Goal: Task Accomplishment & Management: Complete application form

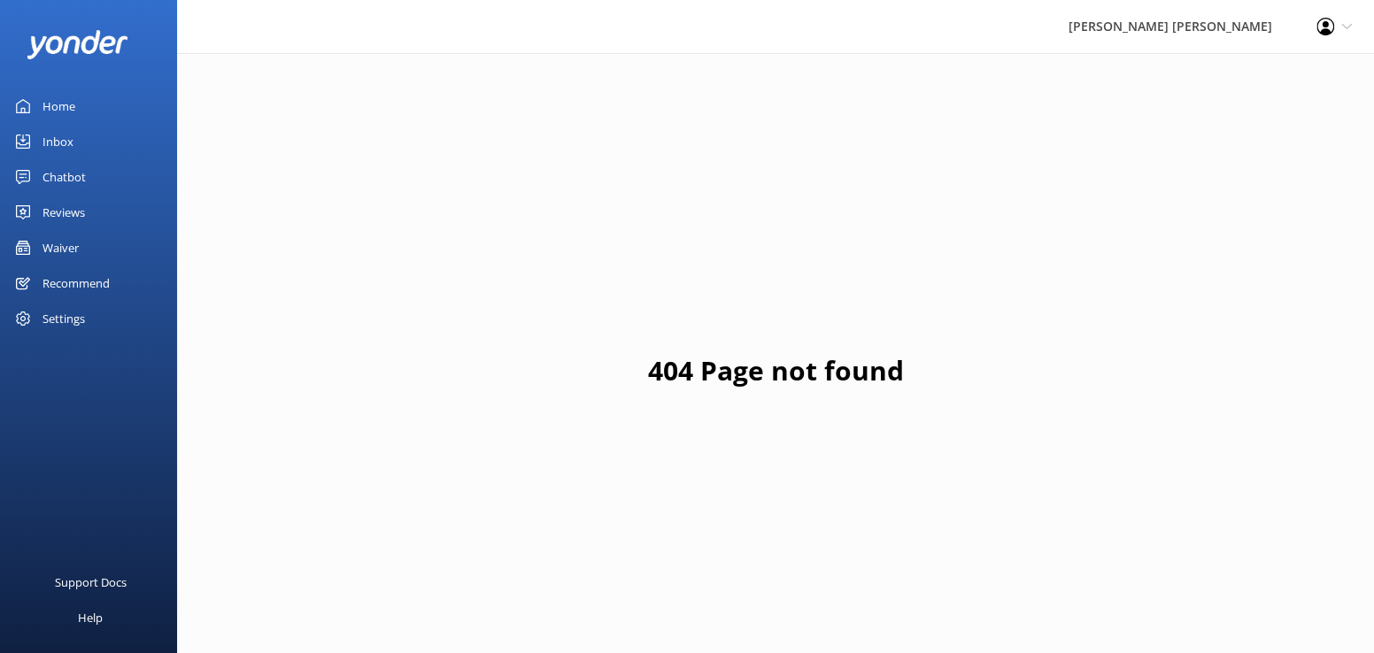
click at [55, 248] on div "Waiver" at bounding box center [60, 247] width 36 height 35
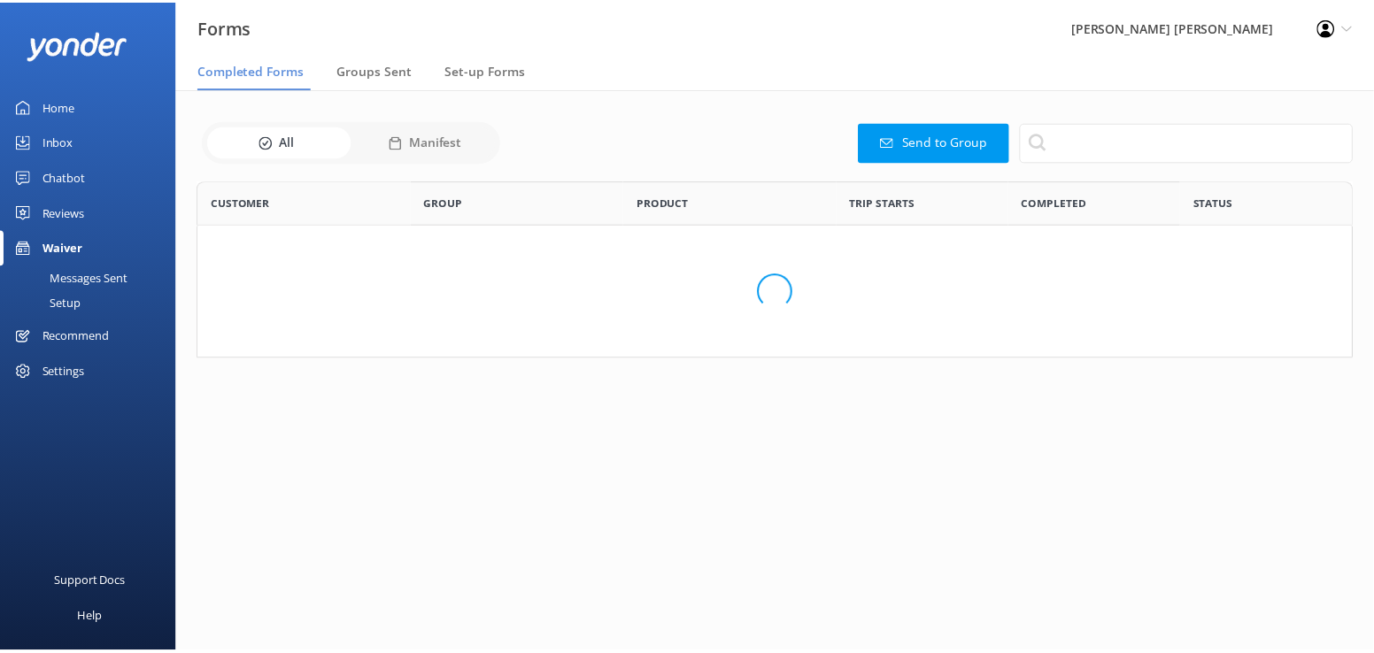
scroll to position [474, 1141]
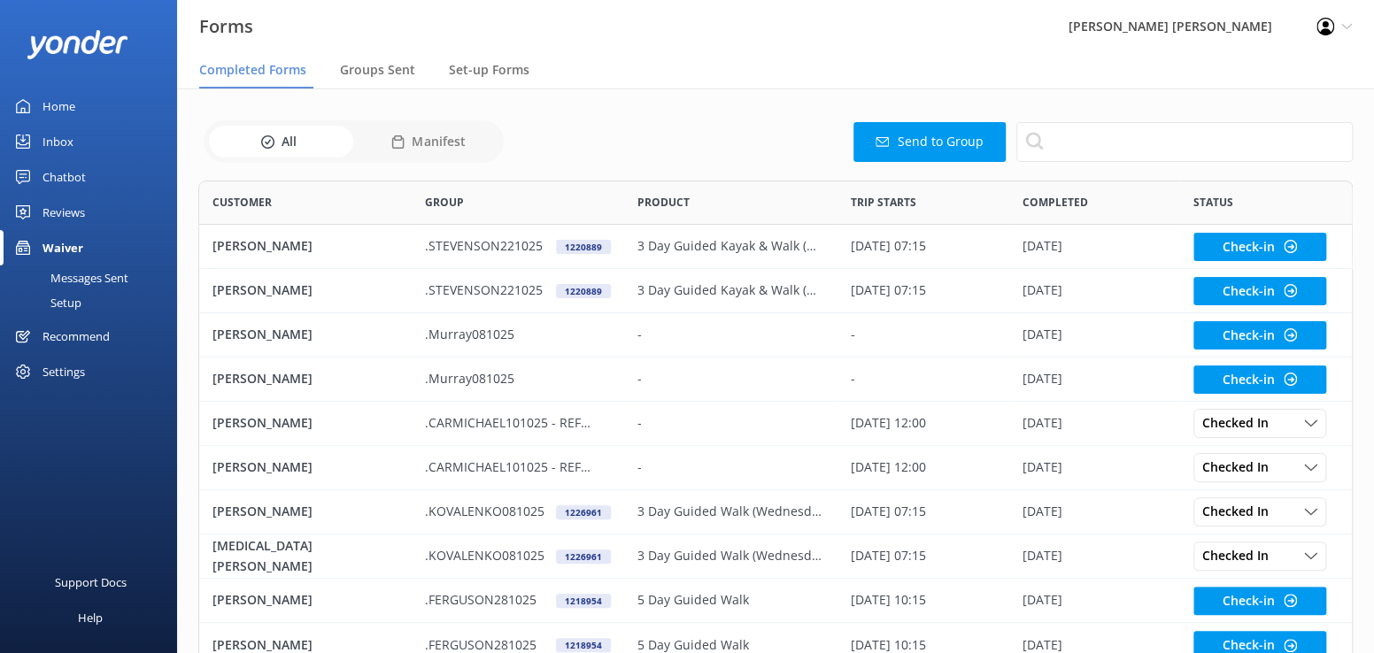
click at [909, 148] on button "Send to Group" at bounding box center [929, 142] width 152 height 40
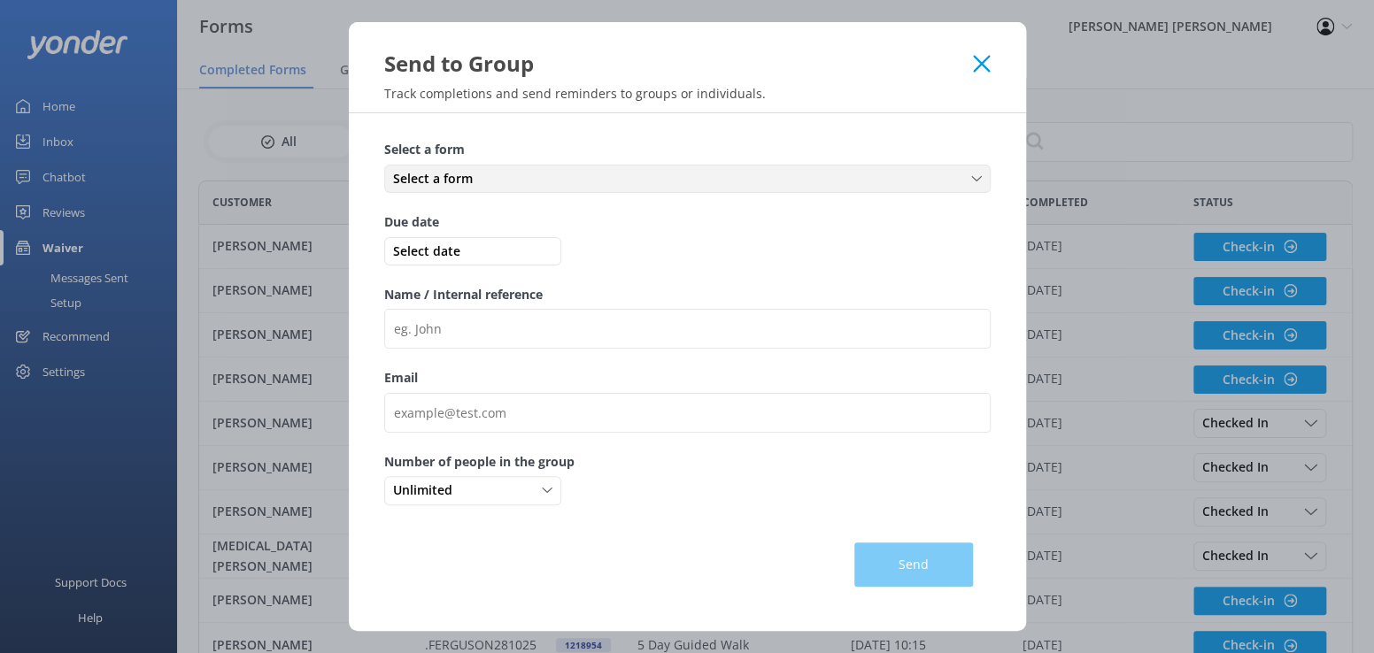
click at [981, 184] on icon at bounding box center [976, 179] width 11 height 11
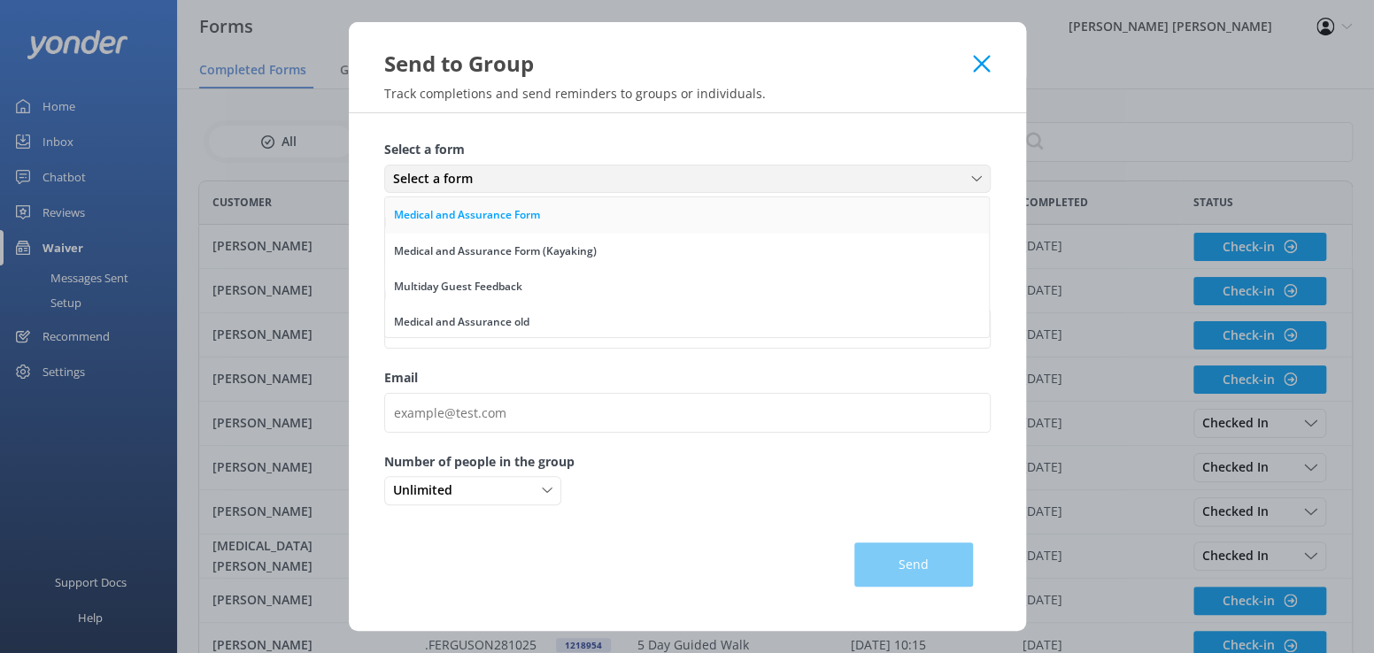
click at [493, 215] on div "Medical and Assurance Form" at bounding box center [467, 215] width 146 height 18
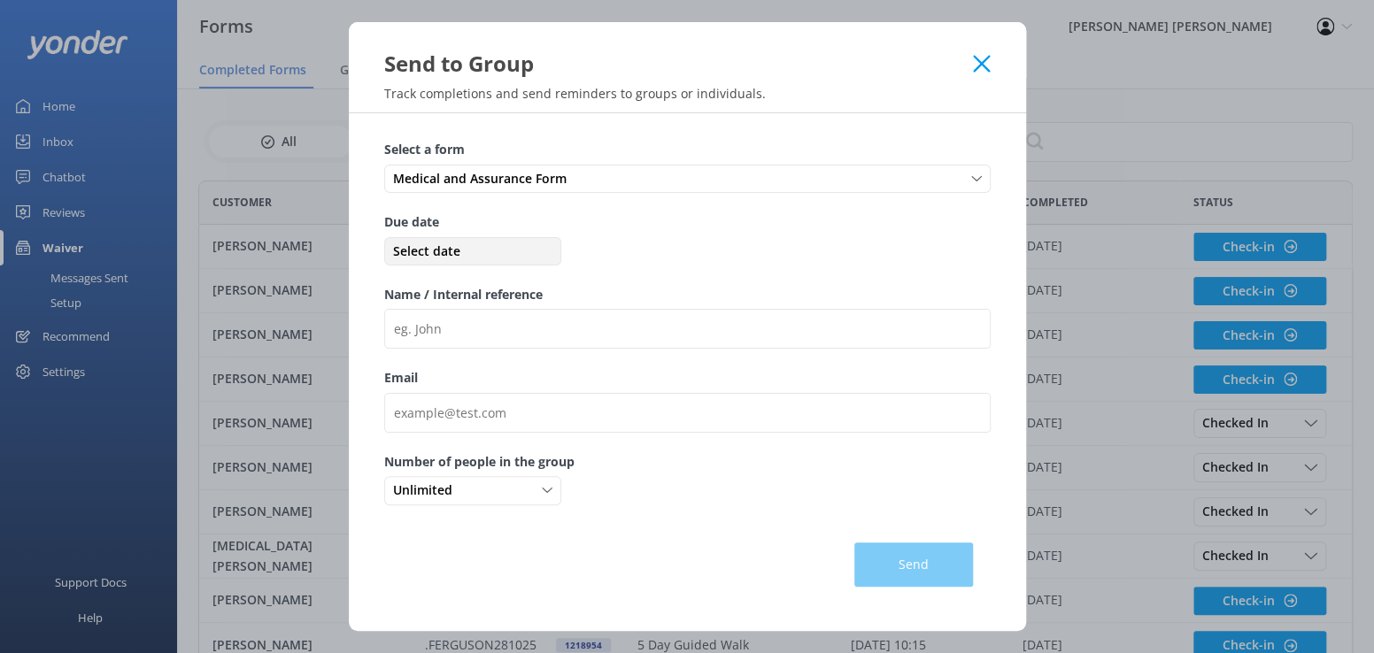
click at [467, 257] on span "Select date" at bounding box center [473, 251] width 168 height 19
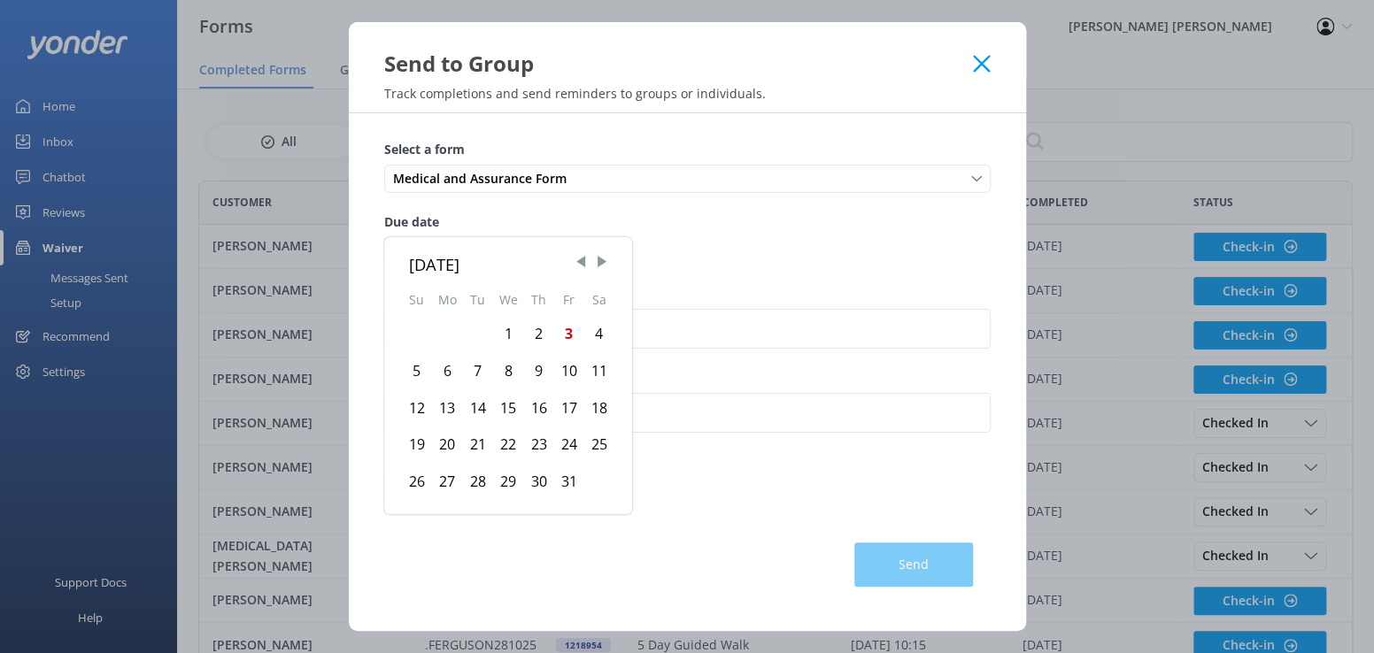
click at [598, 335] on div "4" at bounding box center [599, 334] width 30 height 37
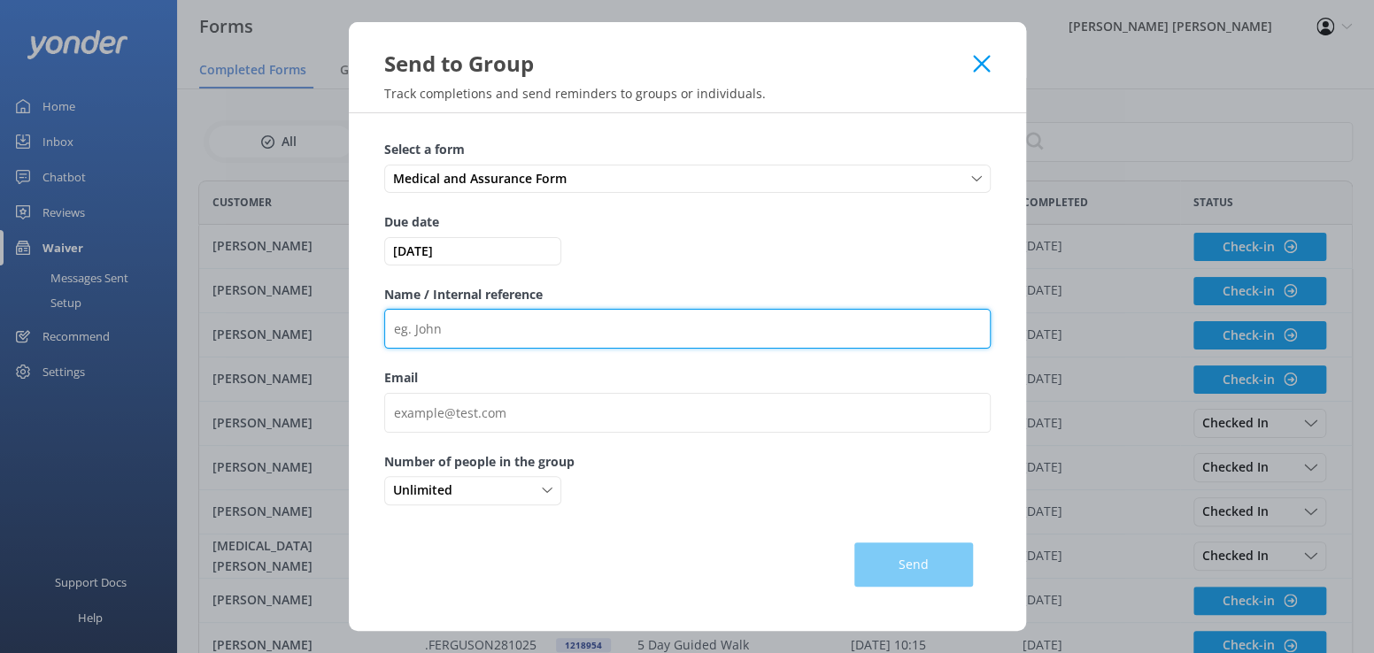
click at [445, 335] on input "Name / Internal reference" at bounding box center [687, 329] width 606 height 40
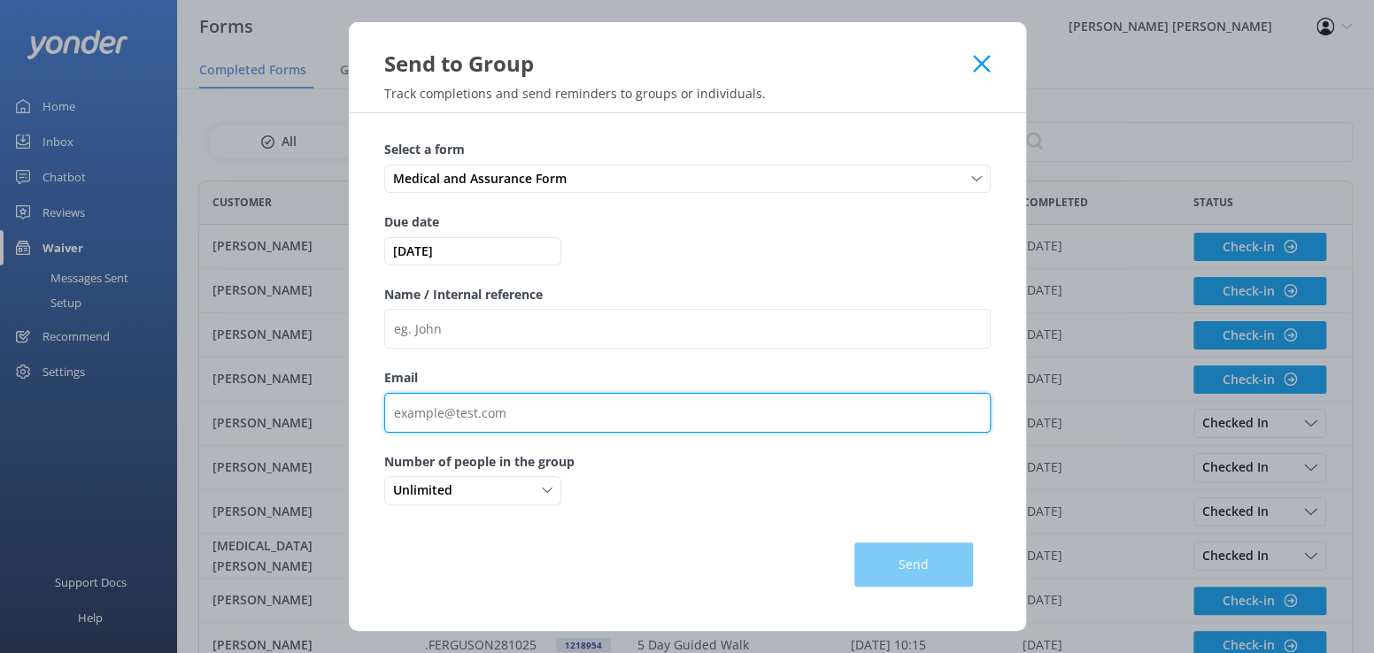
click at [424, 413] on input "Email" at bounding box center [687, 413] width 606 height 40
paste input "[PERSON_NAME][EMAIL_ADDRESS][DOMAIN_NAME]"
type input "[PERSON_NAME][EMAIL_ADDRESS][DOMAIN_NAME]"
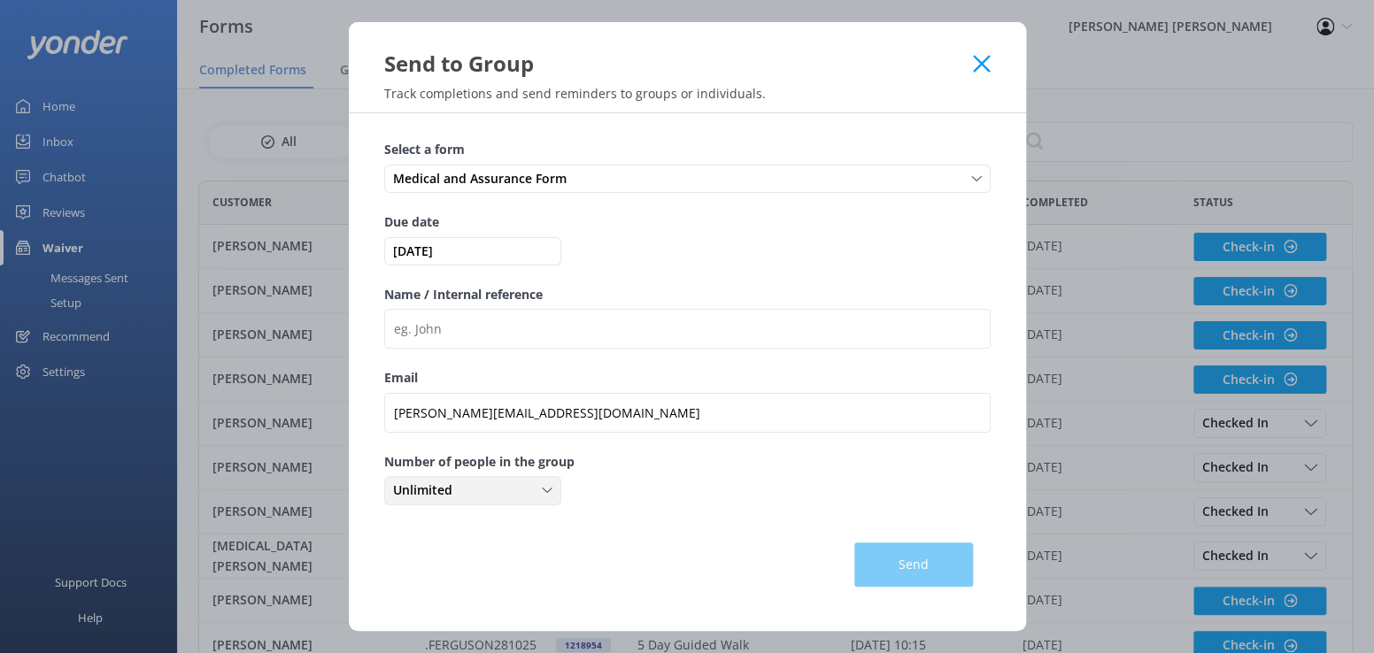
click at [551, 487] on icon at bounding box center [547, 490] width 11 height 11
click at [406, 562] on link "1" at bounding box center [472, 562] width 174 height 35
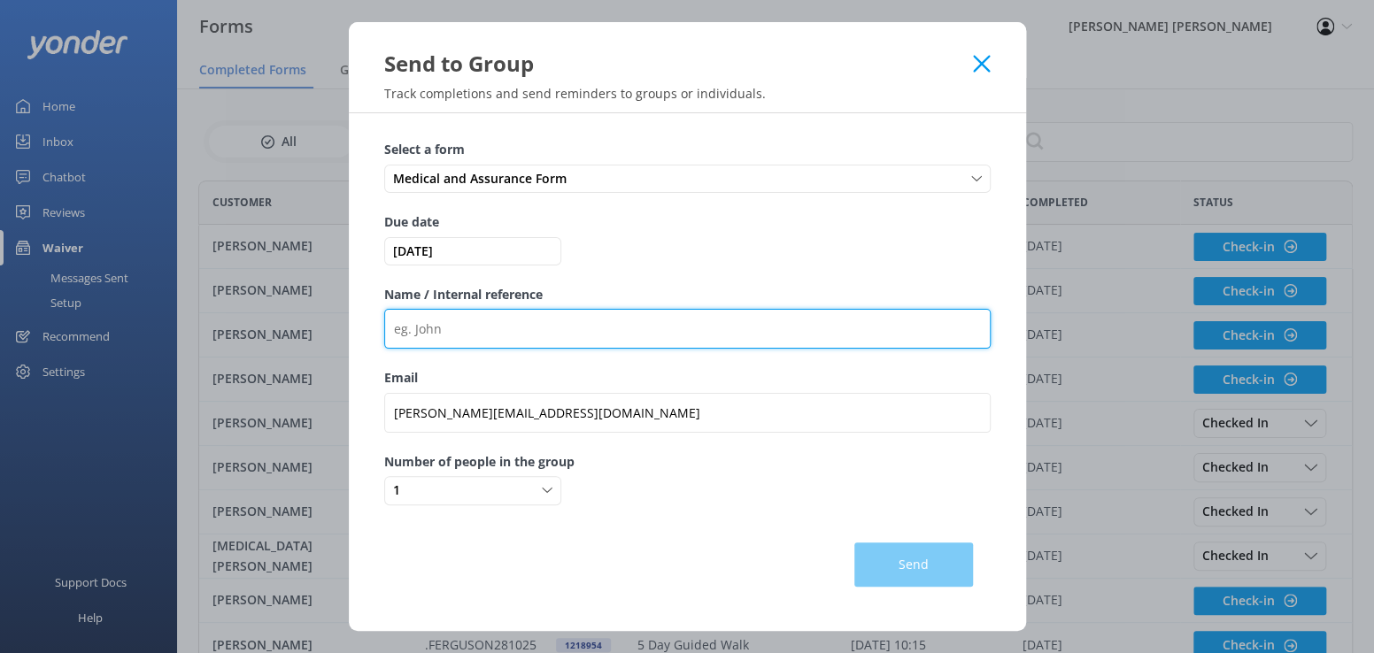
click at [451, 330] on input "Name / Internal reference" at bounding box center [687, 329] width 606 height 40
click at [438, 343] on input "Name / Internal reference" at bounding box center [687, 329] width 606 height 40
paste input ".THOMPSON061025"
click at [571, 336] on input ".THOMPSON061025" at bounding box center [687, 329] width 606 height 40
paste input "981840"
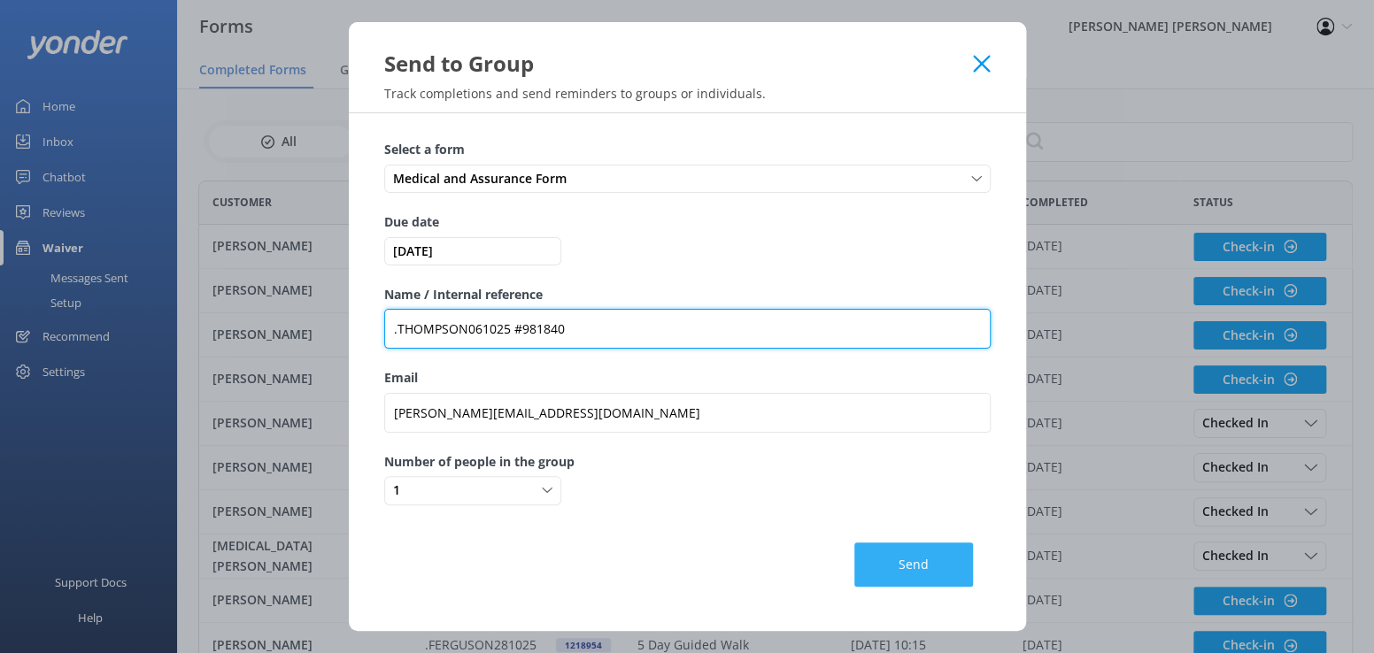
type input ".THOMPSON061025 #981840"
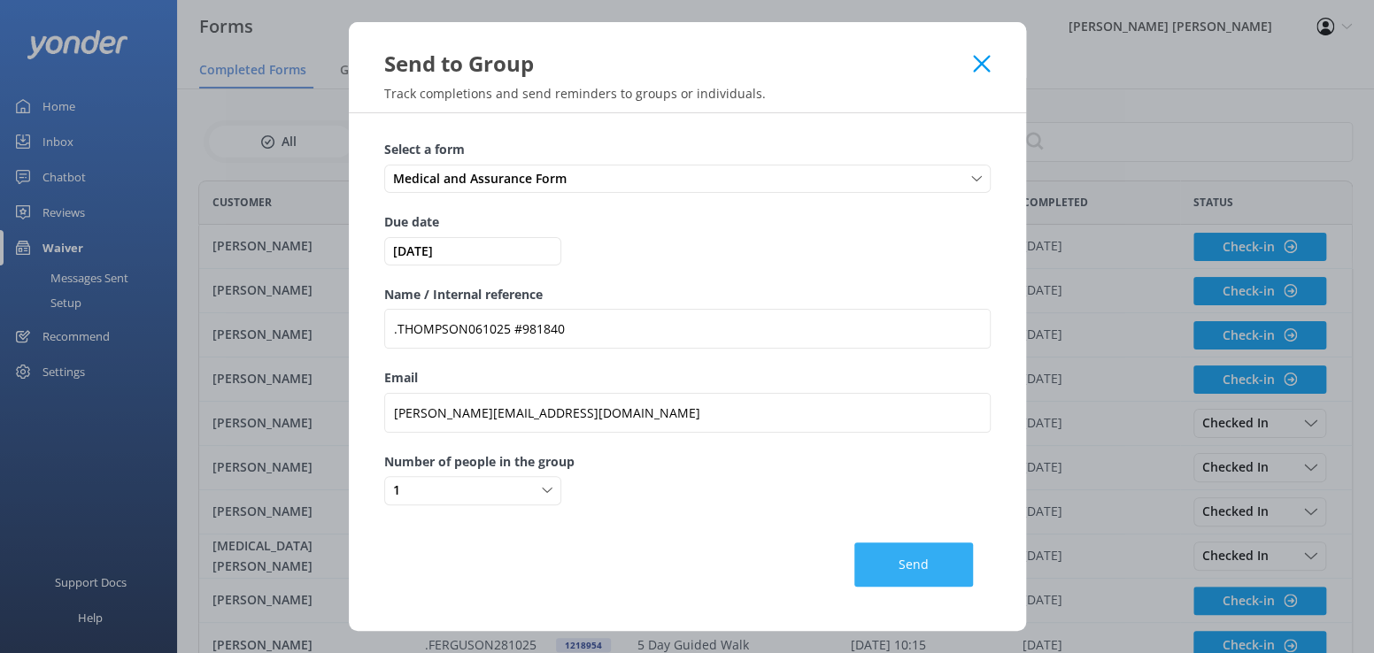
click at [927, 570] on button "Send" at bounding box center [913, 565] width 119 height 44
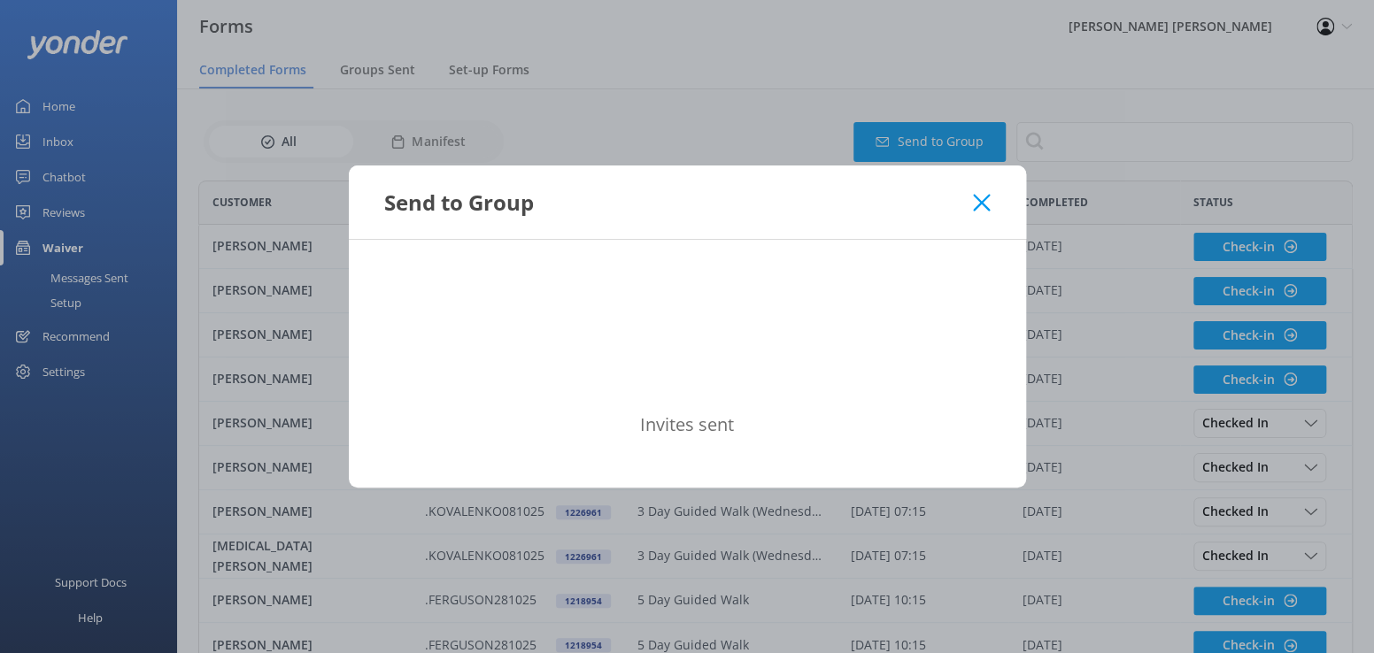
click at [983, 198] on icon at bounding box center [981, 203] width 17 height 18
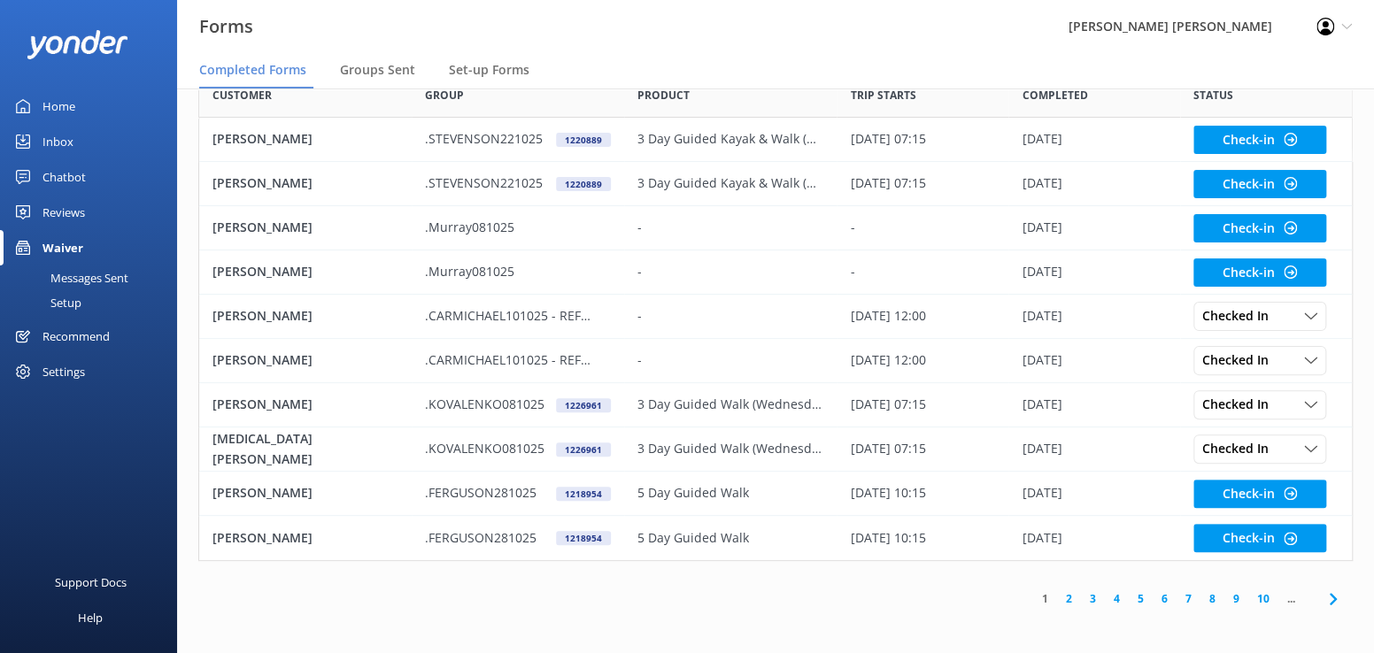
scroll to position [19, 0]
